Goal: Navigation & Orientation: Go to known website

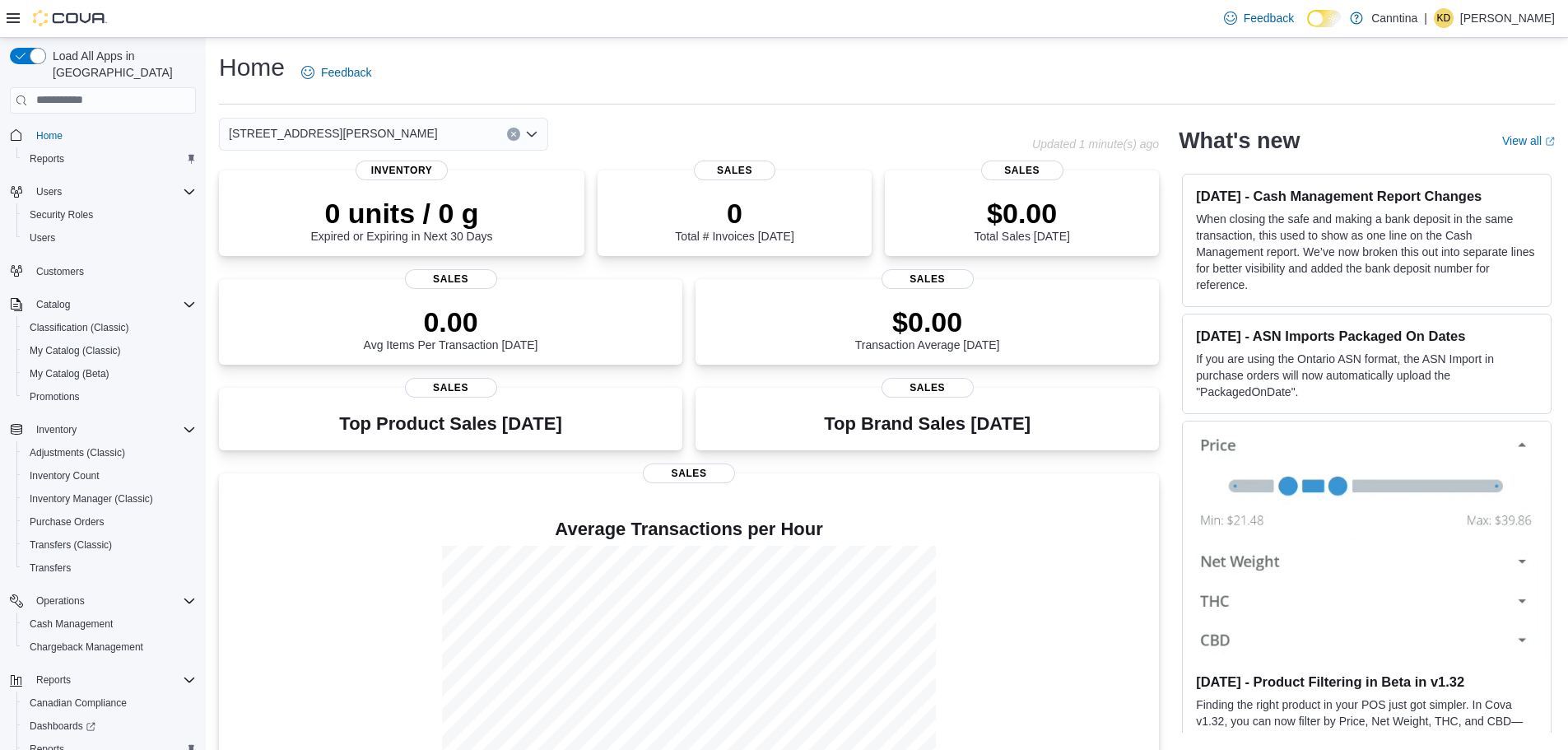
click at [1483, 18] on p "[PERSON_NAME]" at bounding box center [1508, 18] width 95 height 20
click at [1452, 163] on span "Sign Out" at bounding box center [1449, 160] width 45 height 16
